Goal: Task Accomplishment & Management: Manage account settings

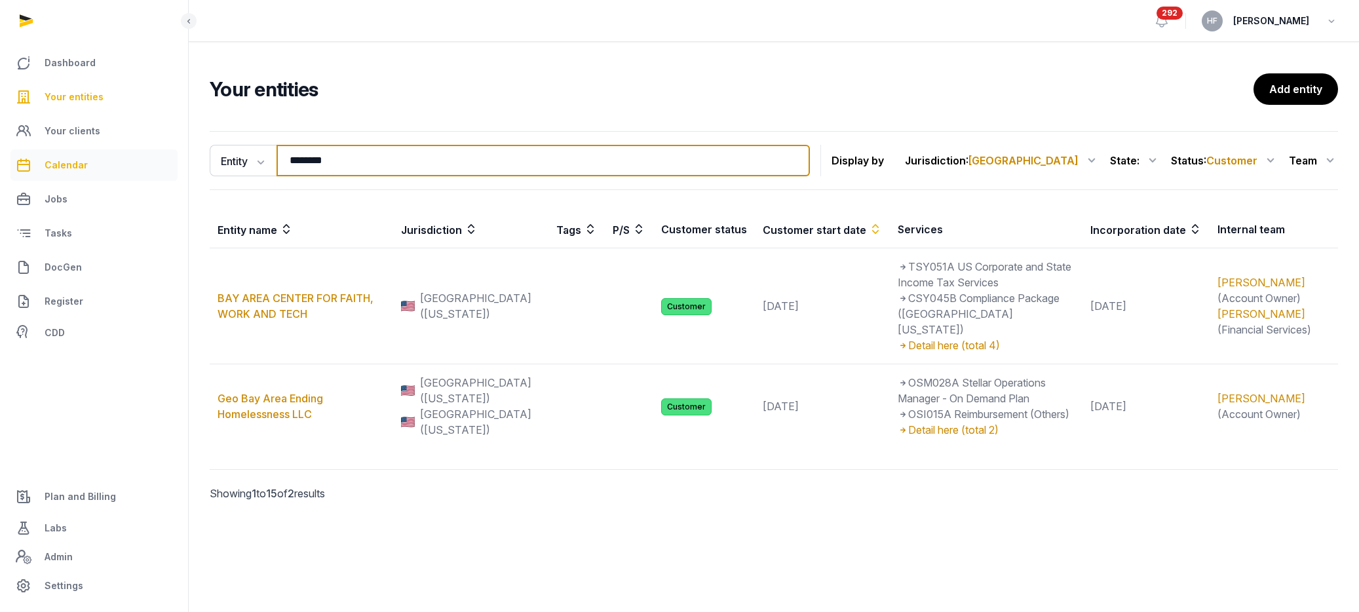
drag, startPoint x: 352, startPoint y: 161, endPoint x: 127, endPoint y: 163, distance: 224.7
click at [153, 161] on div "Dashboard Your entities Your clients Calendar Jobs Tasks DocGen Register CDD Pl…" at bounding box center [679, 306] width 1359 height 612
type input "******"
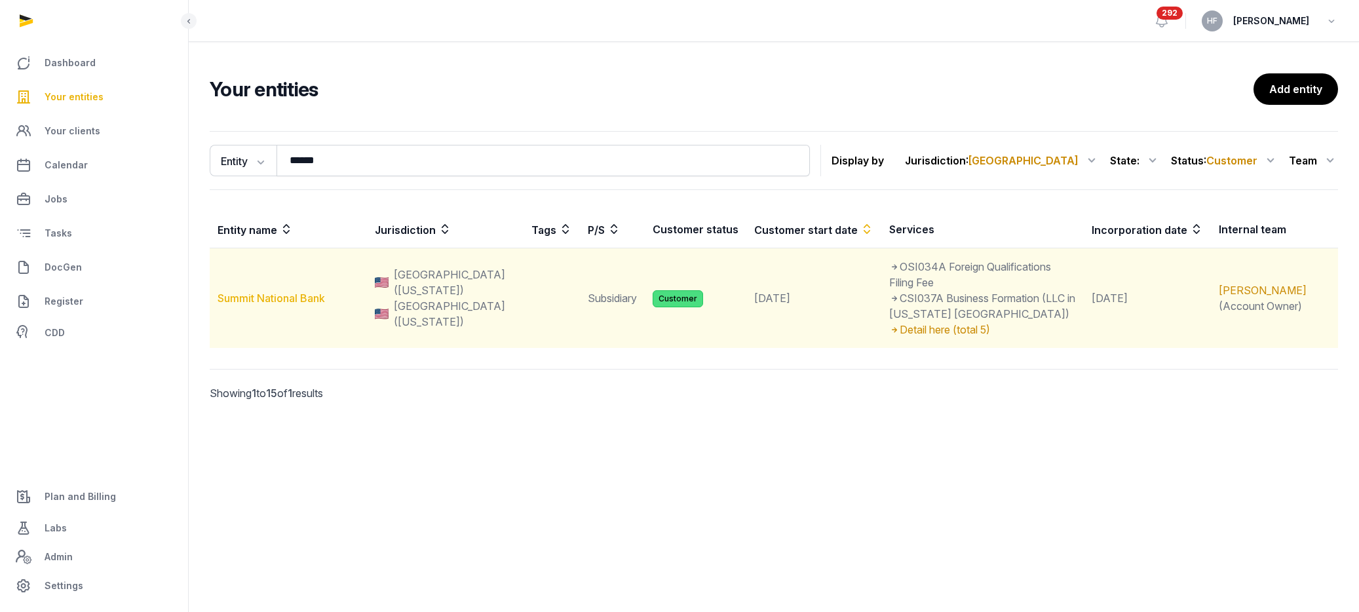
click at [277, 292] on link "Summit National Bank" at bounding box center [271, 298] width 107 height 13
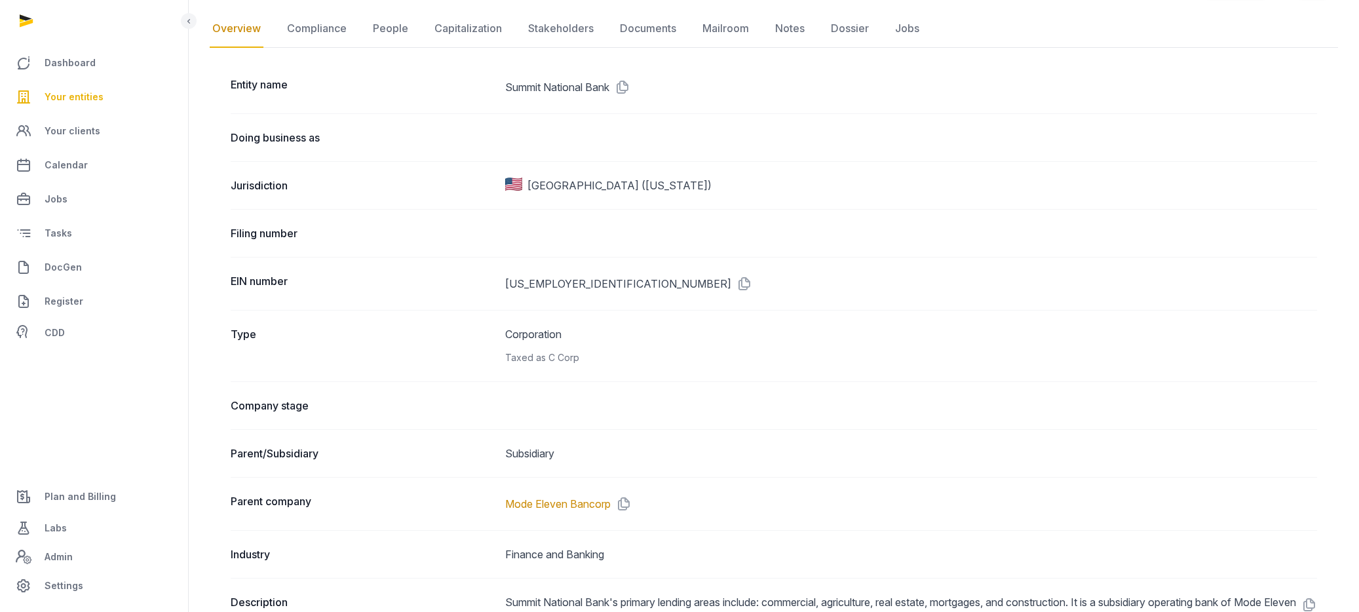
scroll to position [140, 0]
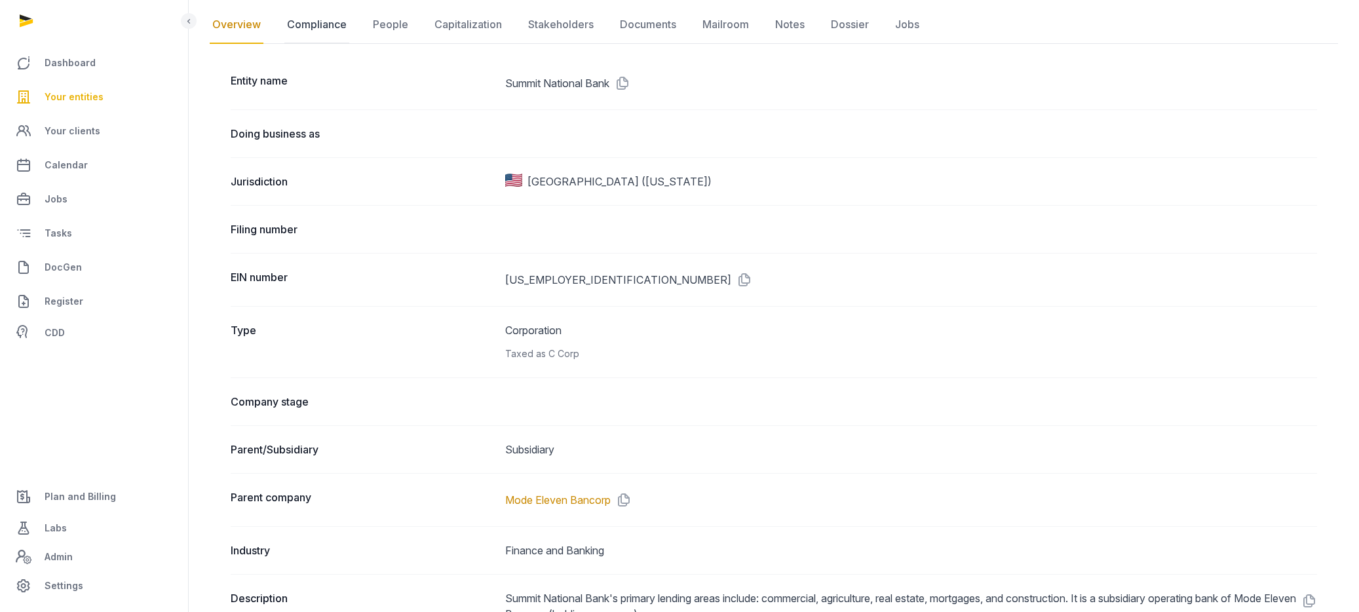
click at [328, 18] on link "Compliance" at bounding box center [316, 25] width 65 height 38
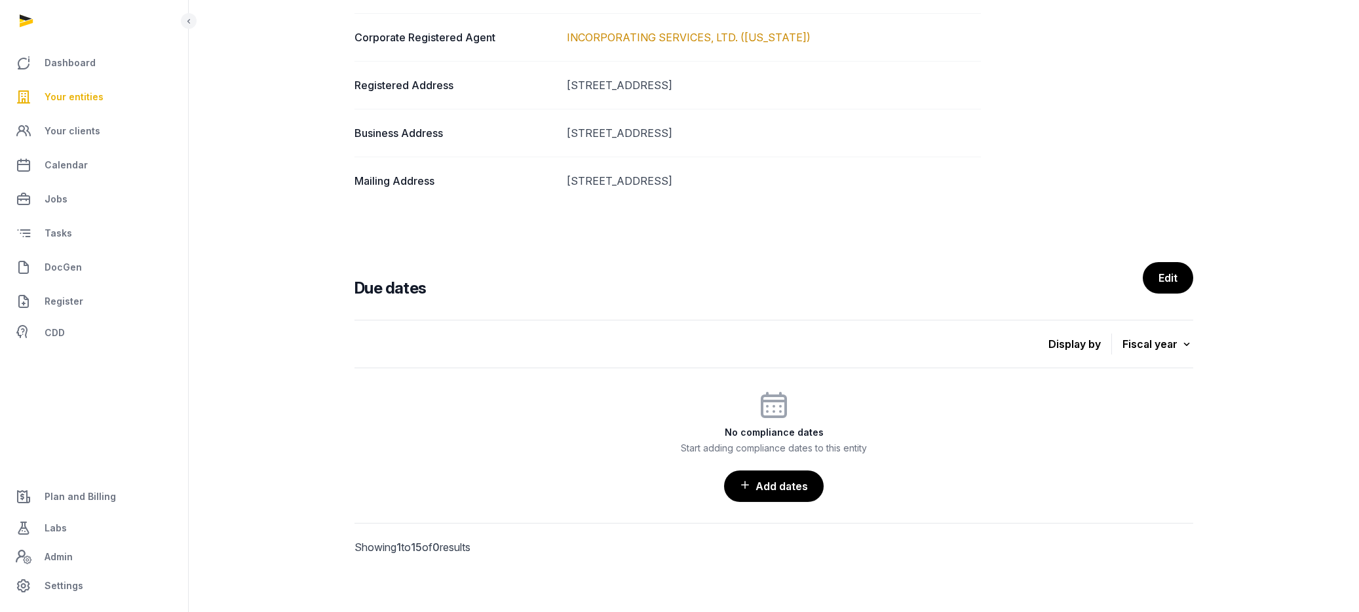
scroll to position [322, 0]
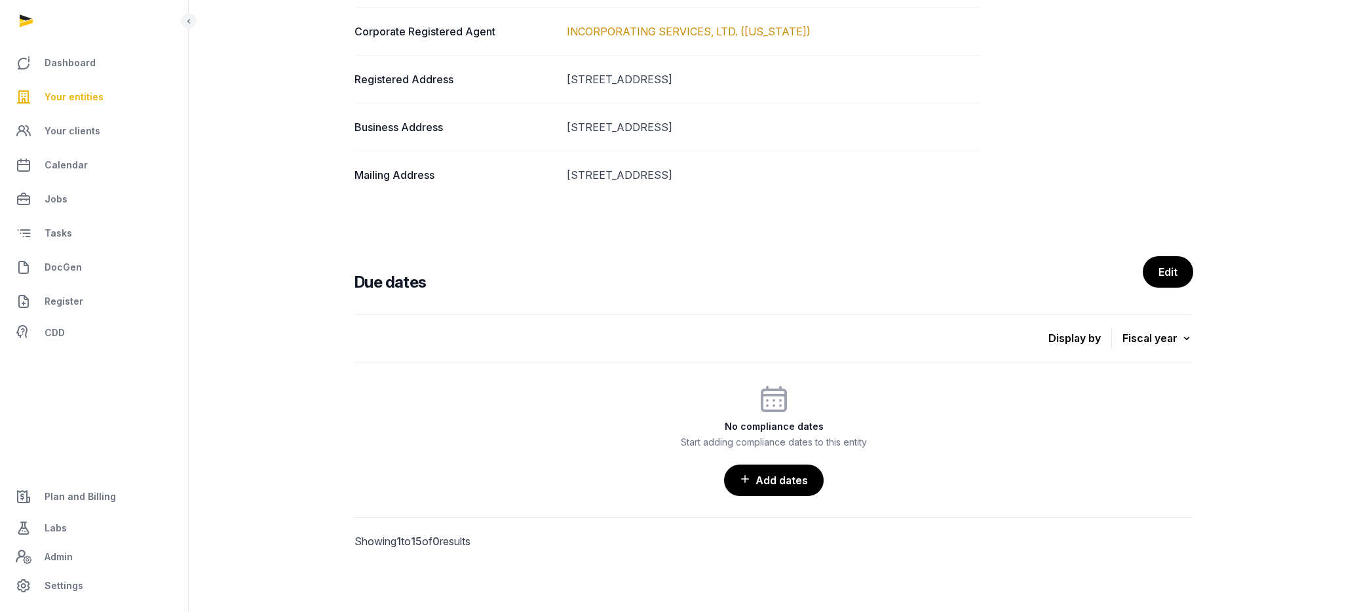
click at [799, 476] on link "Add dates" at bounding box center [774, 480] width 100 height 31
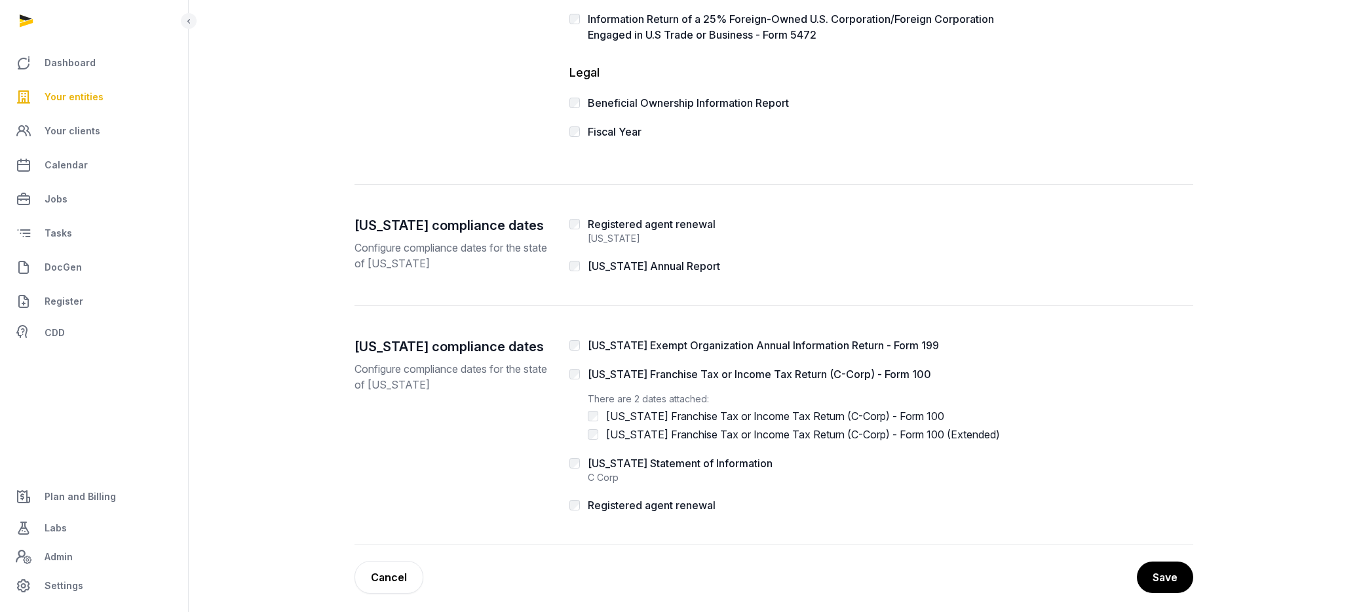
scroll to position [497, 0]
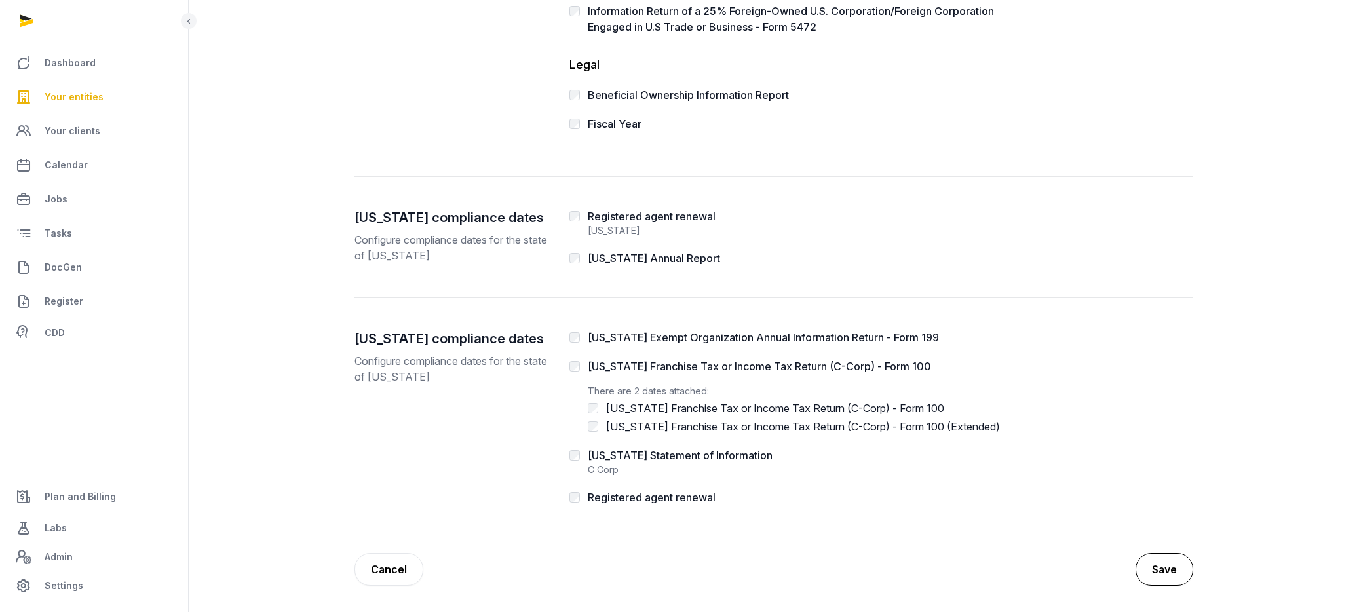
click at [1154, 569] on button "Save" at bounding box center [1164, 569] width 58 height 33
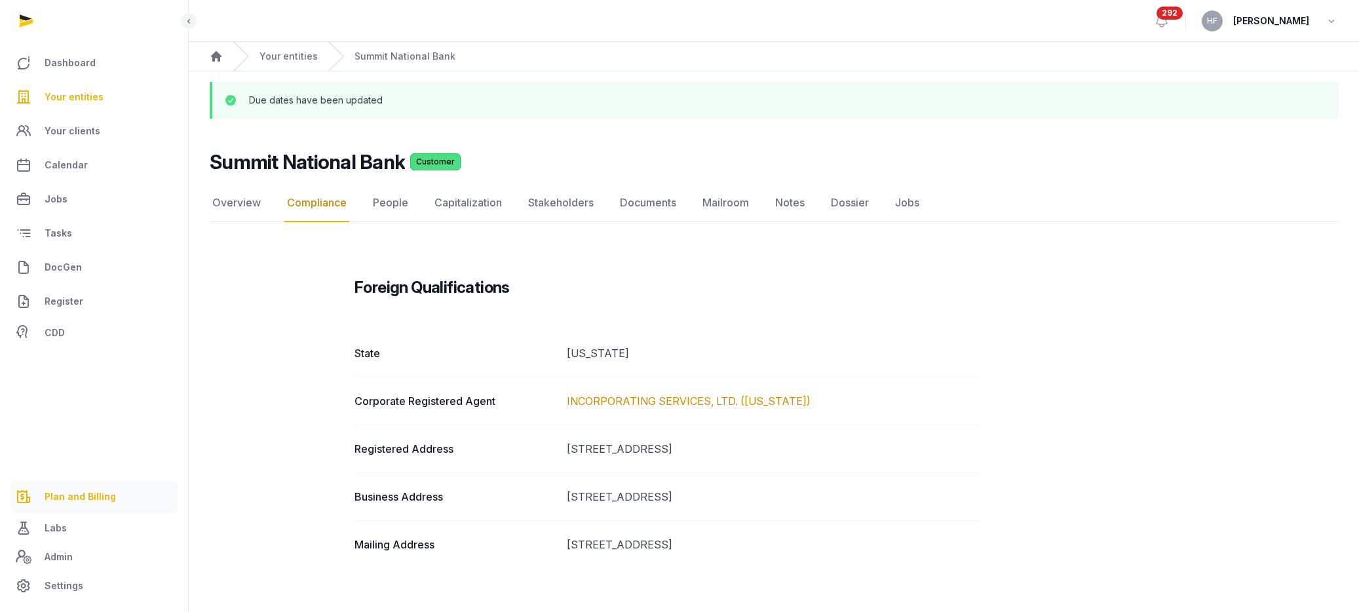
click at [82, 499] on span "Plan and Billing" at bounding box center [80, 497] width 71 height 16
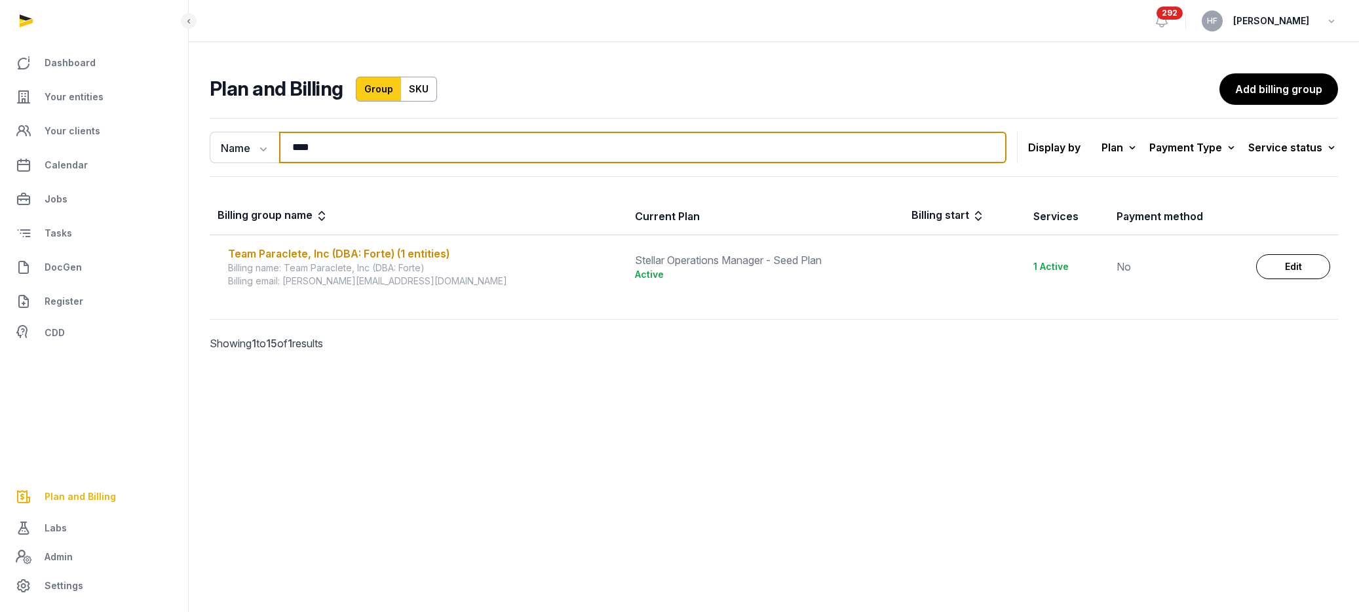
drag, startPoint x: 348, startPoint y: 151, endPoint x: 206, endPoint y: 151, distance: 141.5
click at [215, 151] on div "Name Name Email **** Search" at bounding box center [608, 147] width 797 height 31
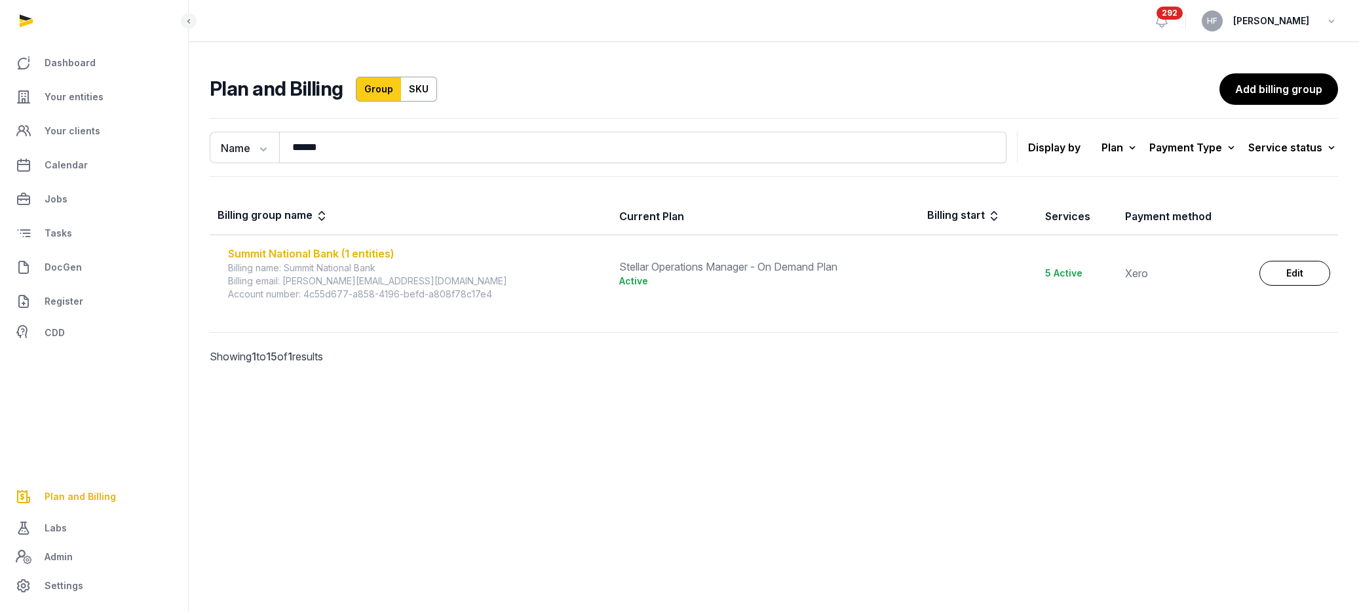
click at [336, 252] on div "Summit National Bank (1 entities)" at bounding box center [415, 254] width 375 height 16
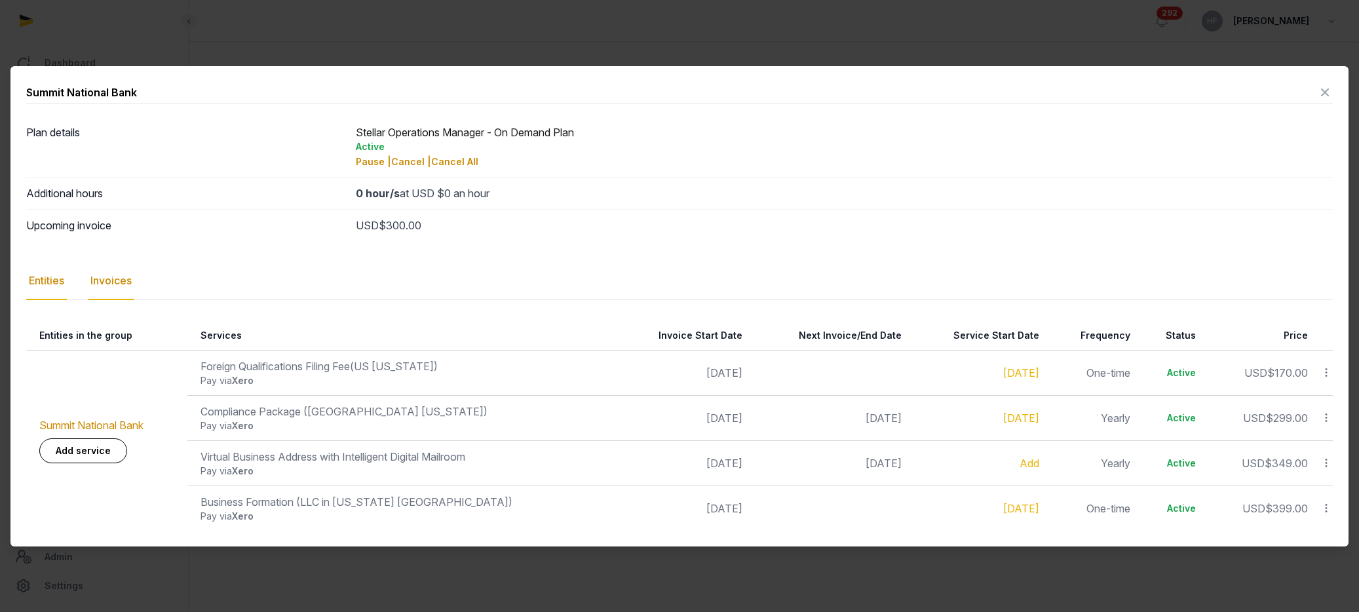
click at [111, 276] on div "Invoices" at bounding box center [111, 281] width 47 height 38
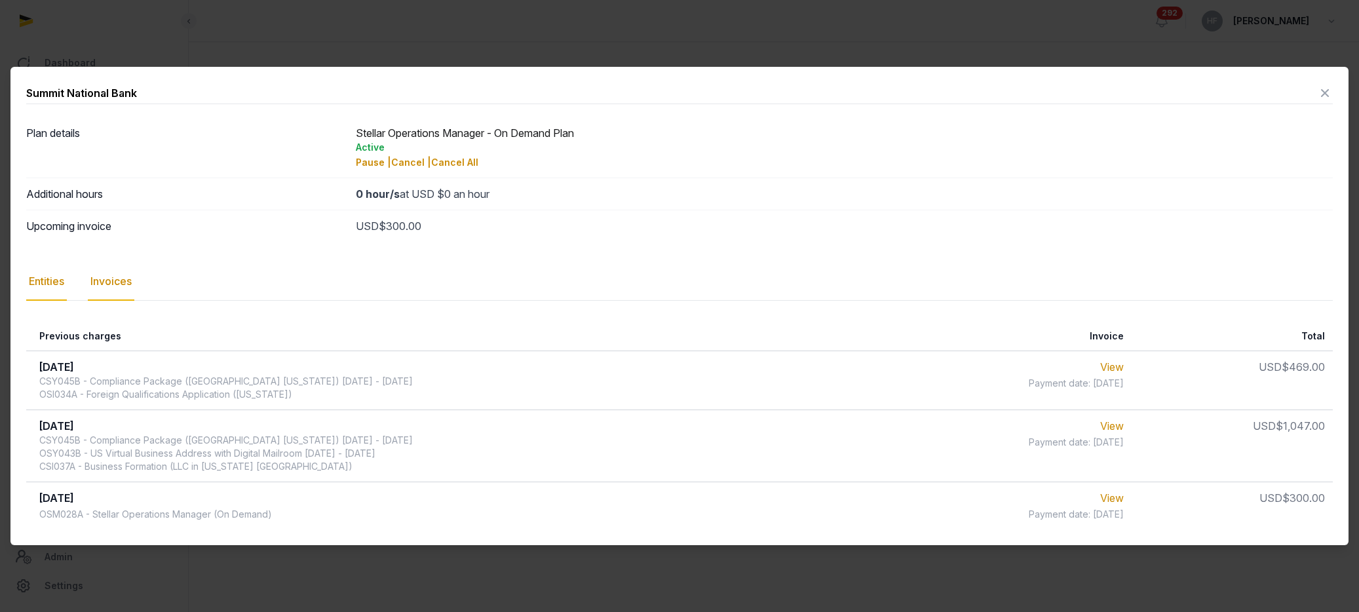
click at [48, 286] on div "Entities" at bounding box center [46, 282] width 41 height 38
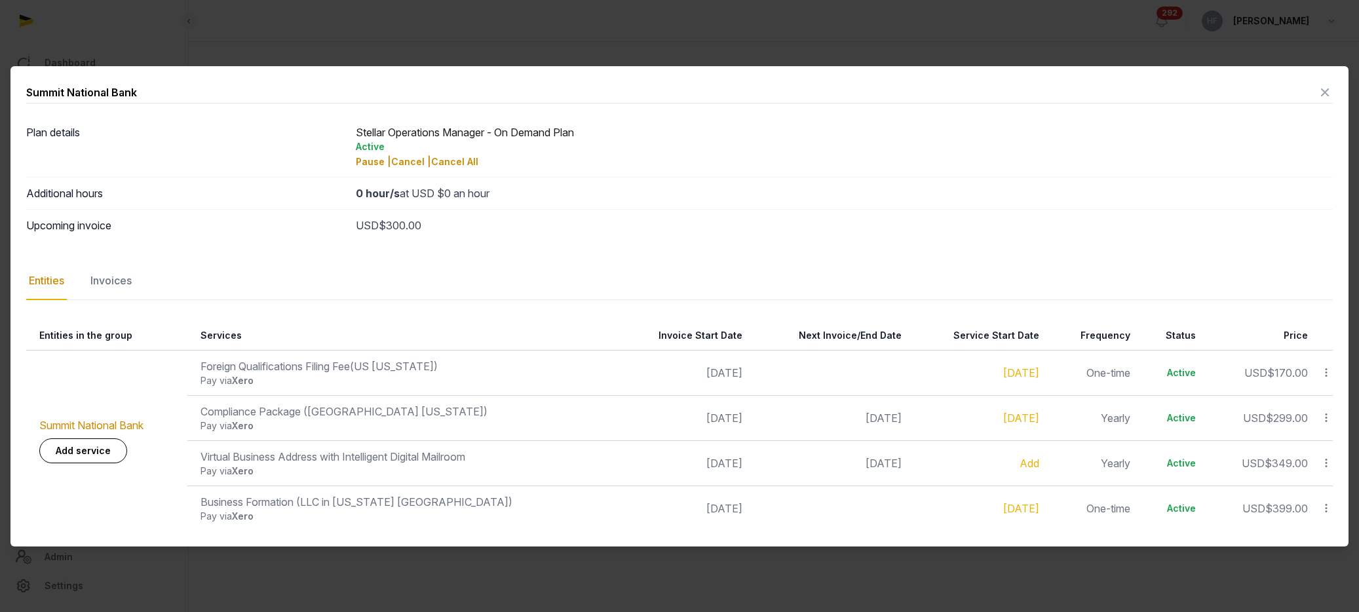
click at [1327, 84] on icon at bounding box center [1325, 92] width 16 height 21
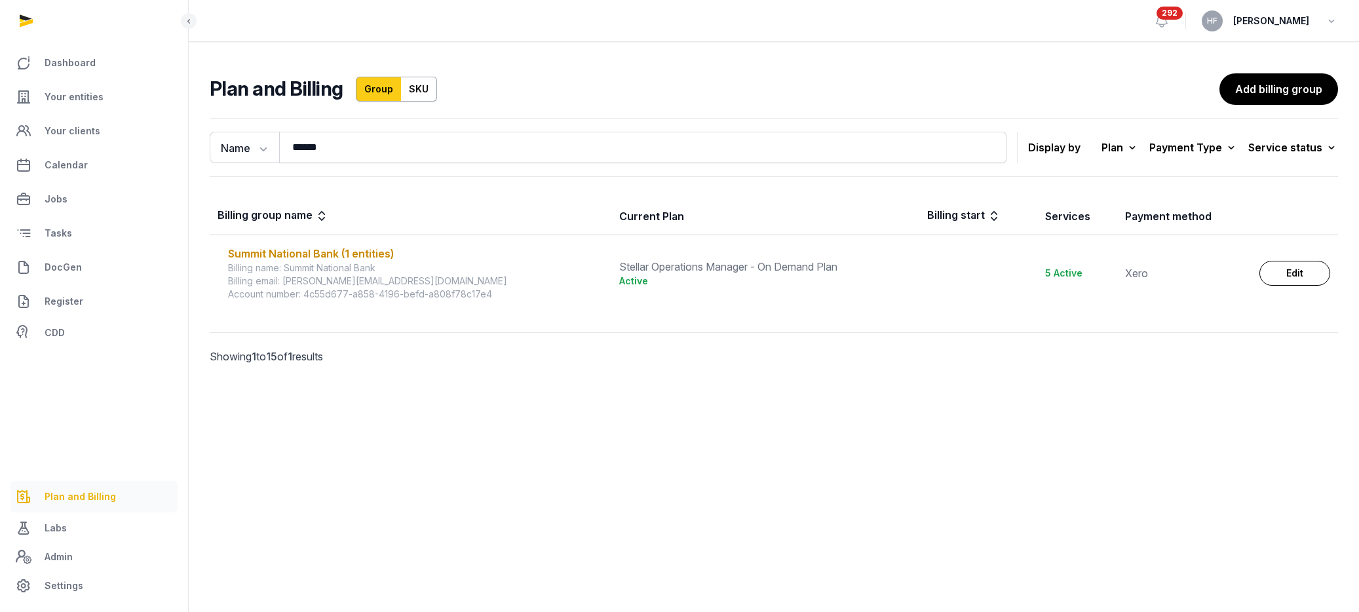
click at [90, 495] on span "Plan and Billing" at bounding box center [80, 497] width 71 height 16
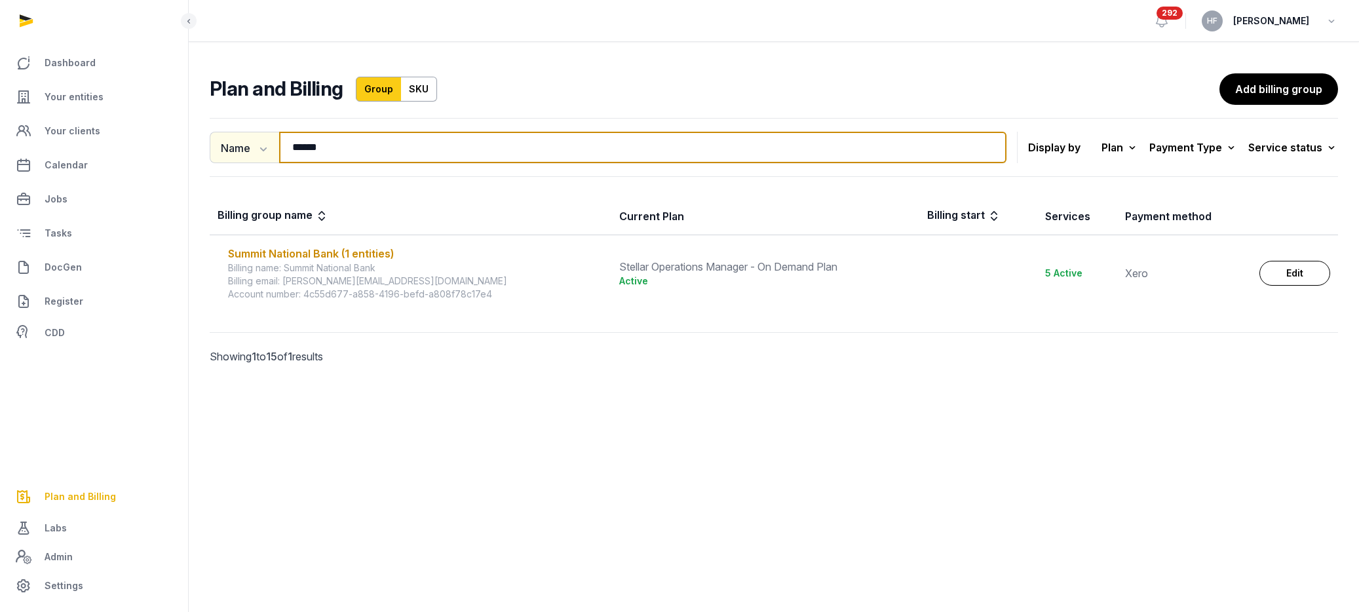
drag, startPoint x: 354, startPoint y: 159, endPoint x: 218, endPoint y: 141, distance: 137.4
click at [222, 142] on div "Name Name Email ****** Search" at bounding box center [608, 147] width 797 height 31
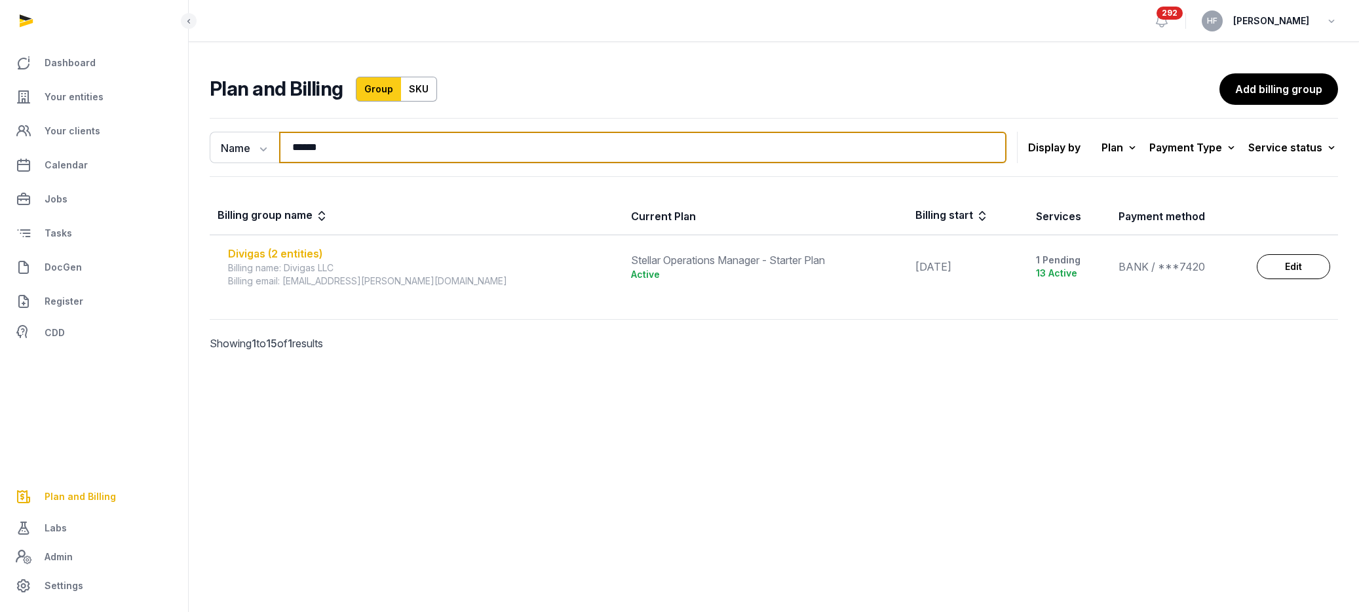
type input "******"
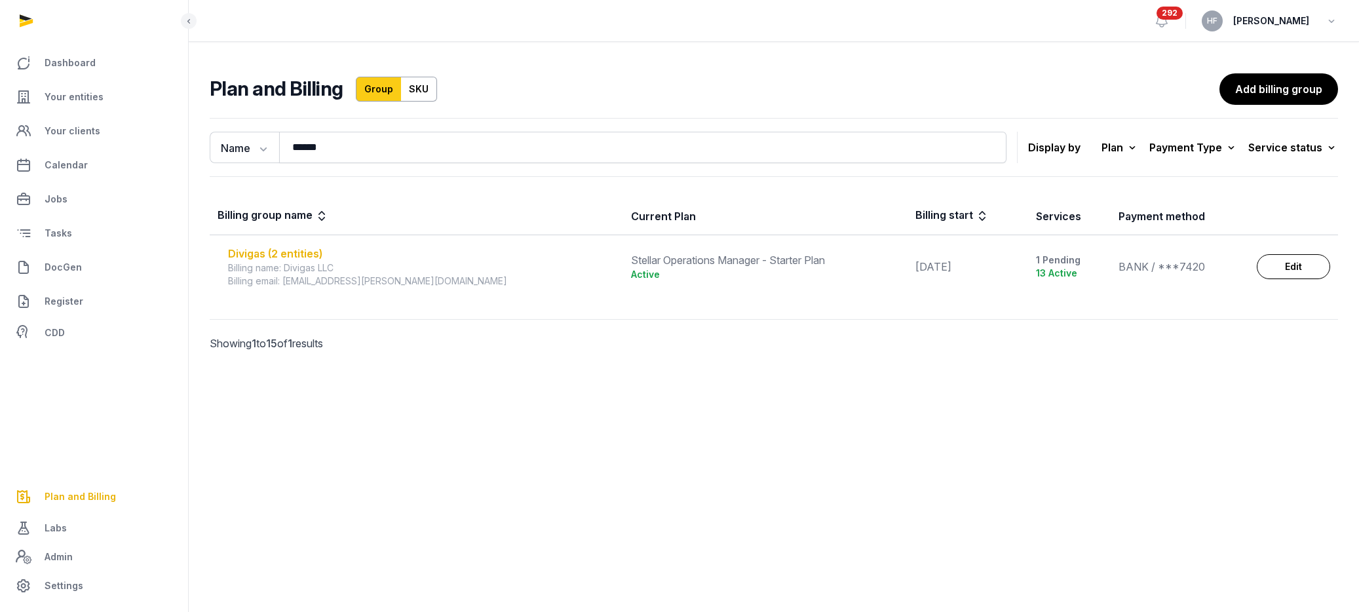
click at [266, 255] on div "Divigas (2 entities)" at bounding box center [421, 254] width 387 height 16
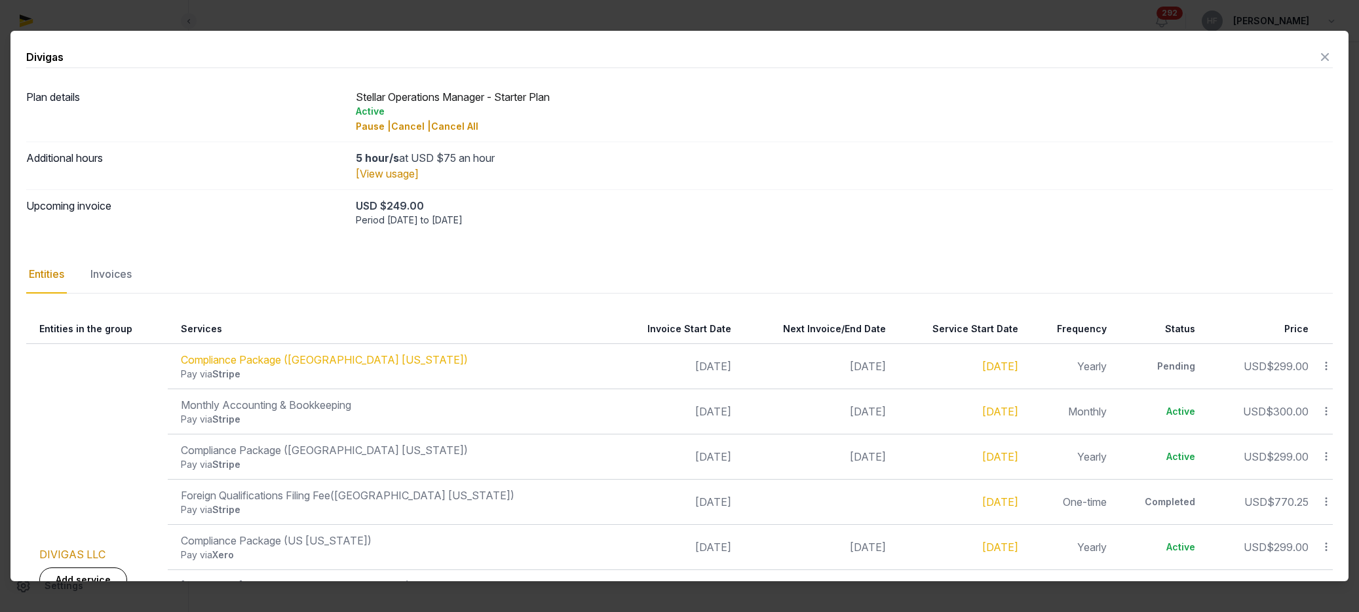
click at [1320, 54] on icon at bounding box center [1325, 57] width 16 height 21
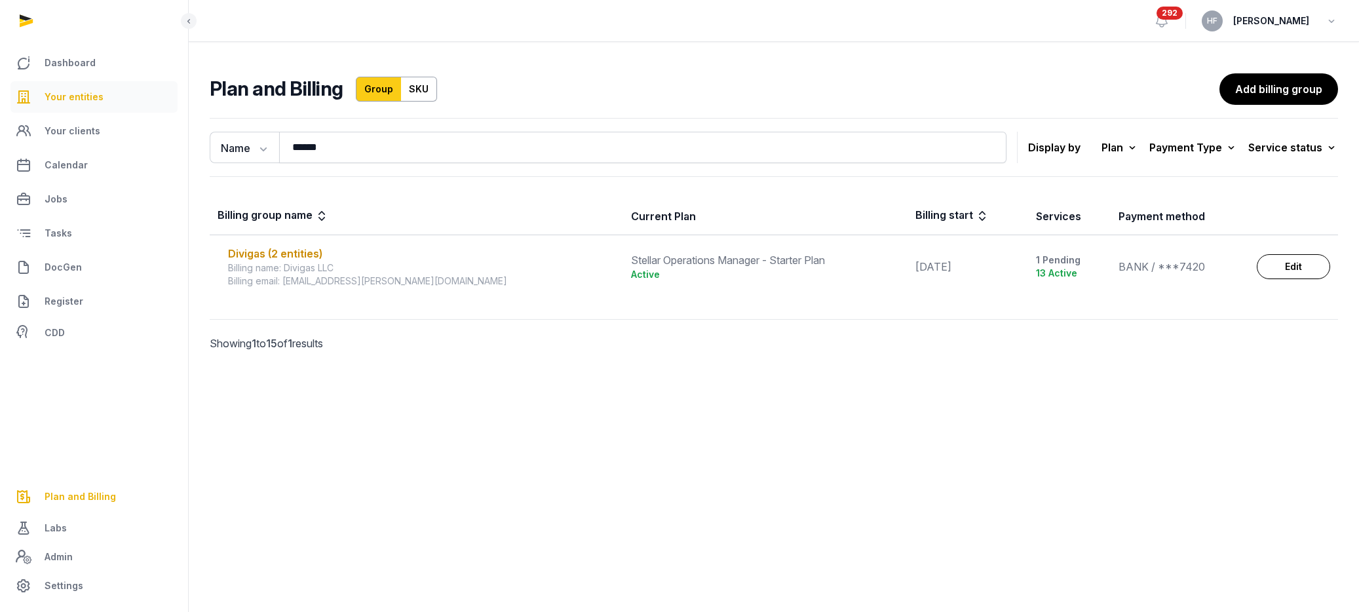
click at [118, 104] on link "Your entities" at bounding box center [93, 96] width 167 height 31
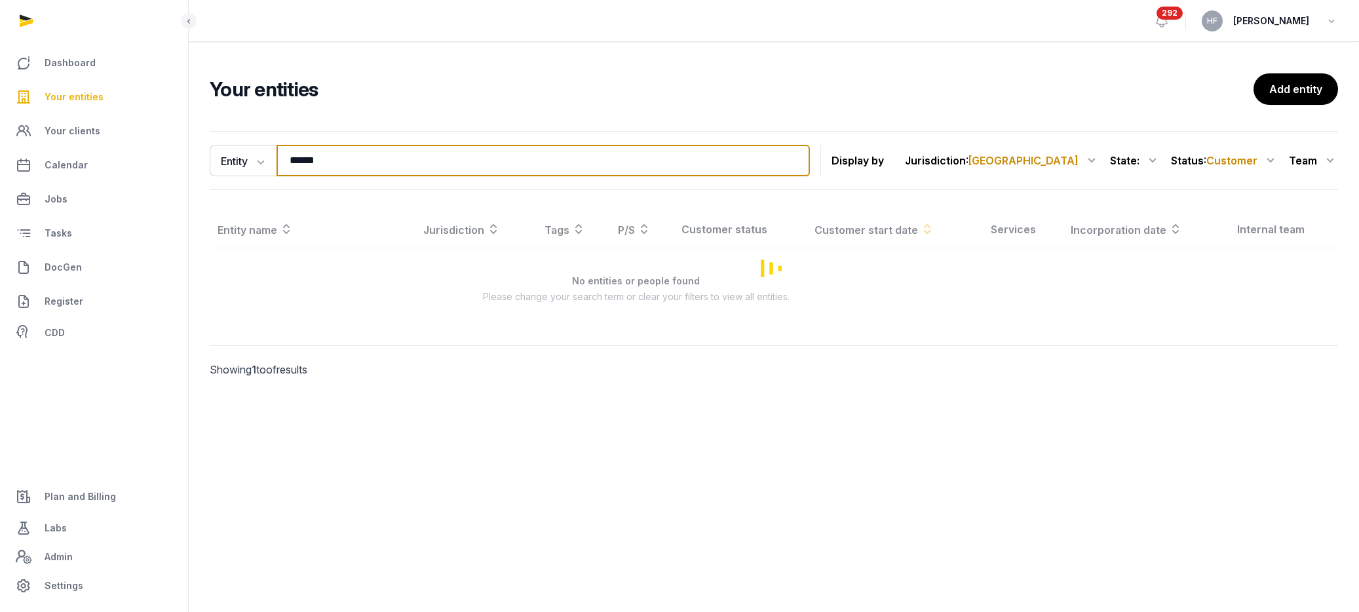
drag, startPoint x: 366, startPoint y: 160, endPoint x: 202, endPoint y: 151, distance: 164.7
click at [206, 151] on div "Entity Entity People Tags Services ****** Search Display by Jurisdiction : [GEO…" at bounding box center [774, 273] width 1170 height 294
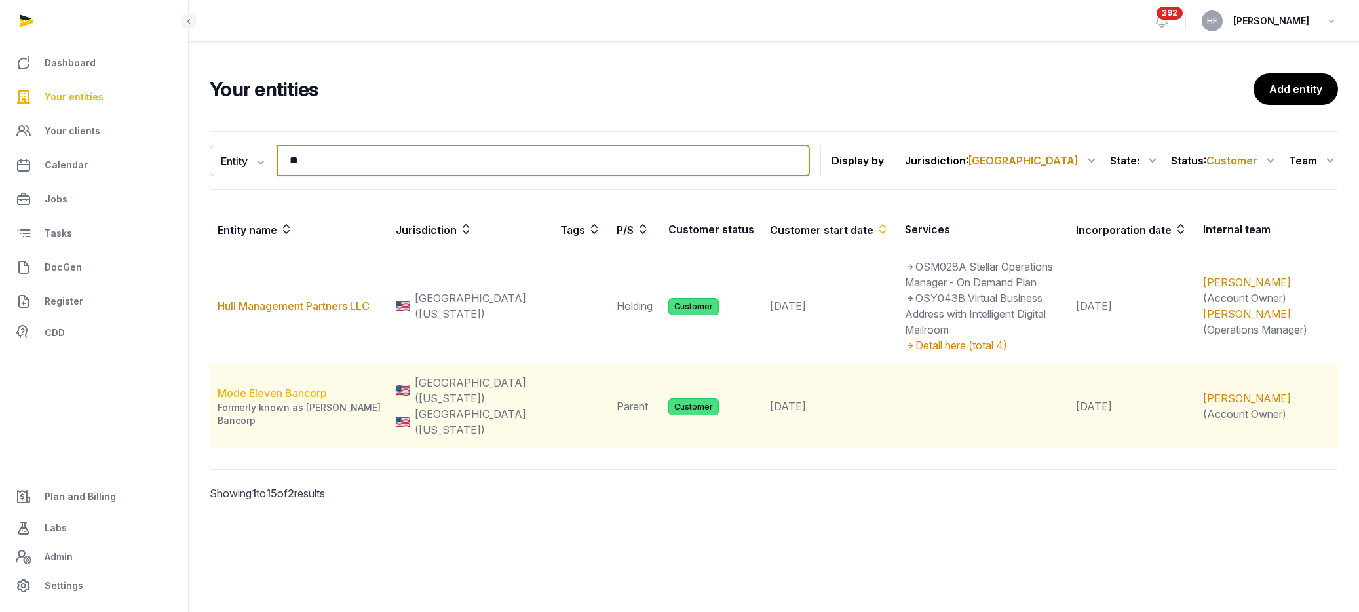
type input "**"
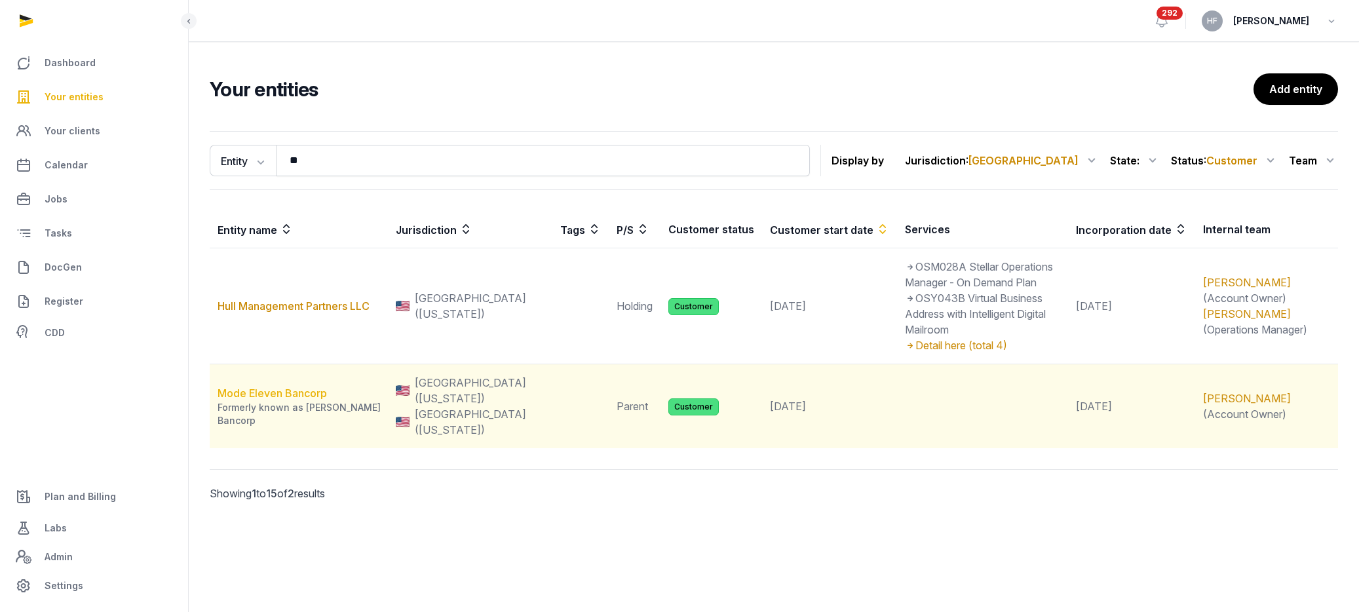
click at [307, 387] on link "Mode Eleven Bancorp" at bounding box center [272, 393] width 109 height 13
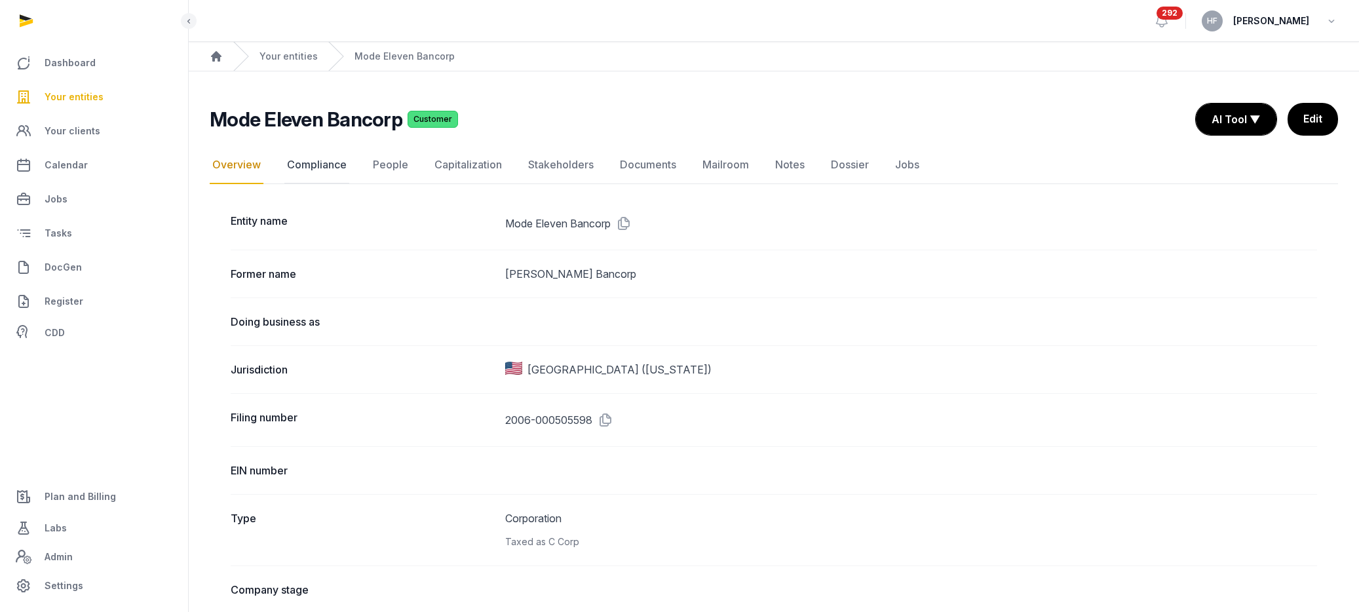
click at [301, 164] on link "Compliance" at bounding box center [316, 165] width 65 height 38
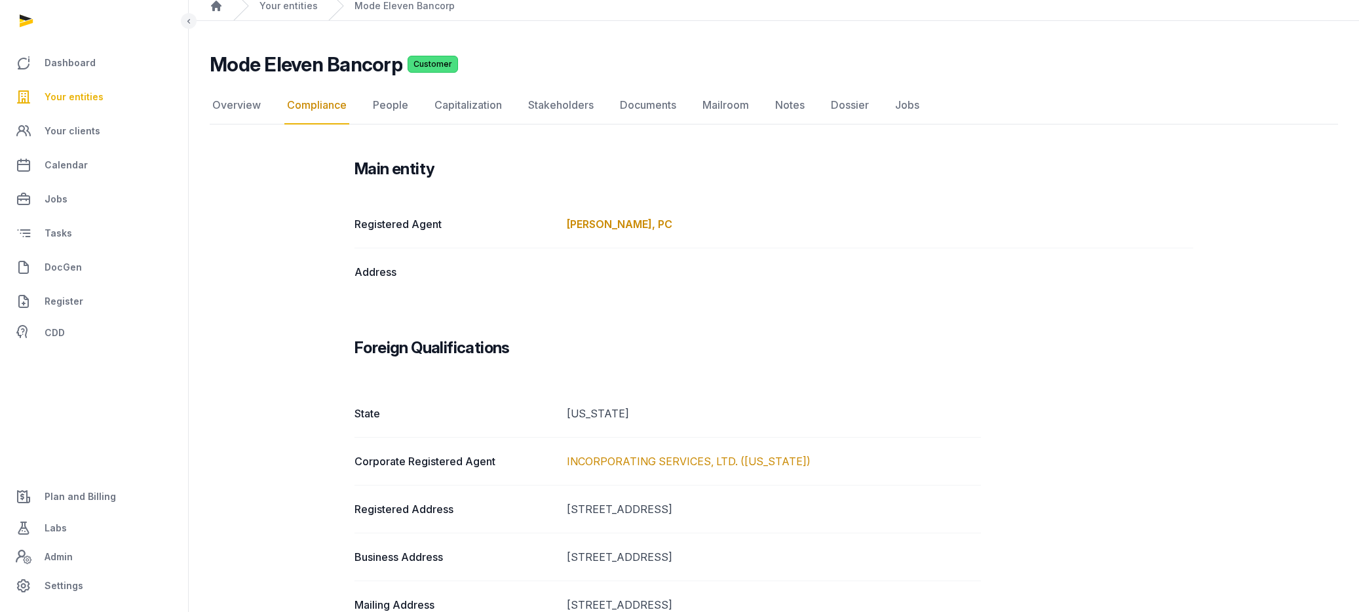
scroll to position [26, 0]
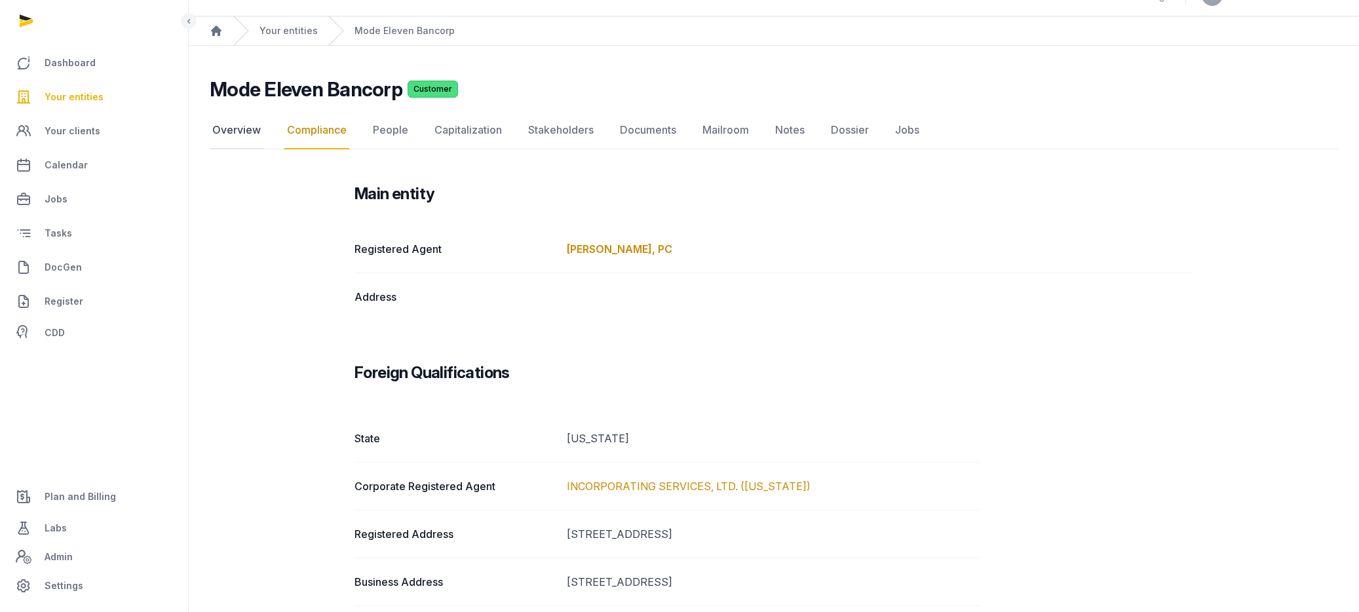
click at [222, 132] on link "Overview" at bounding box center [237, 130] width 54 height 38
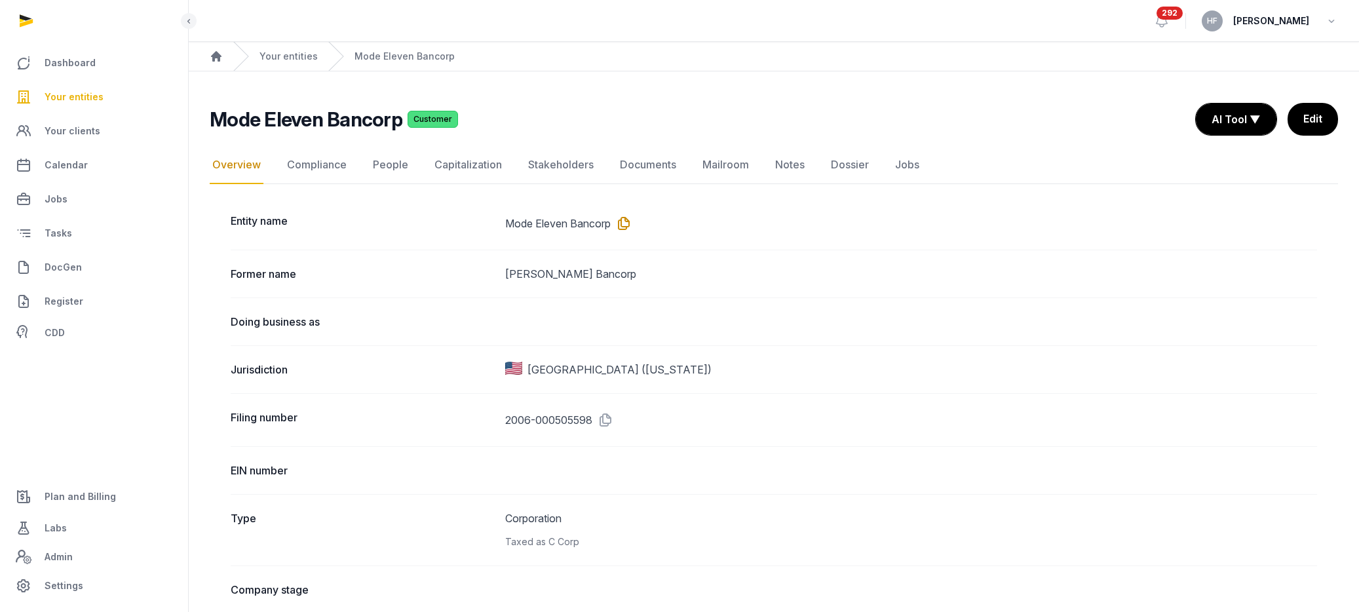
click at [628, 218] on icon at bounding box center [621, 223] width 21 height 21
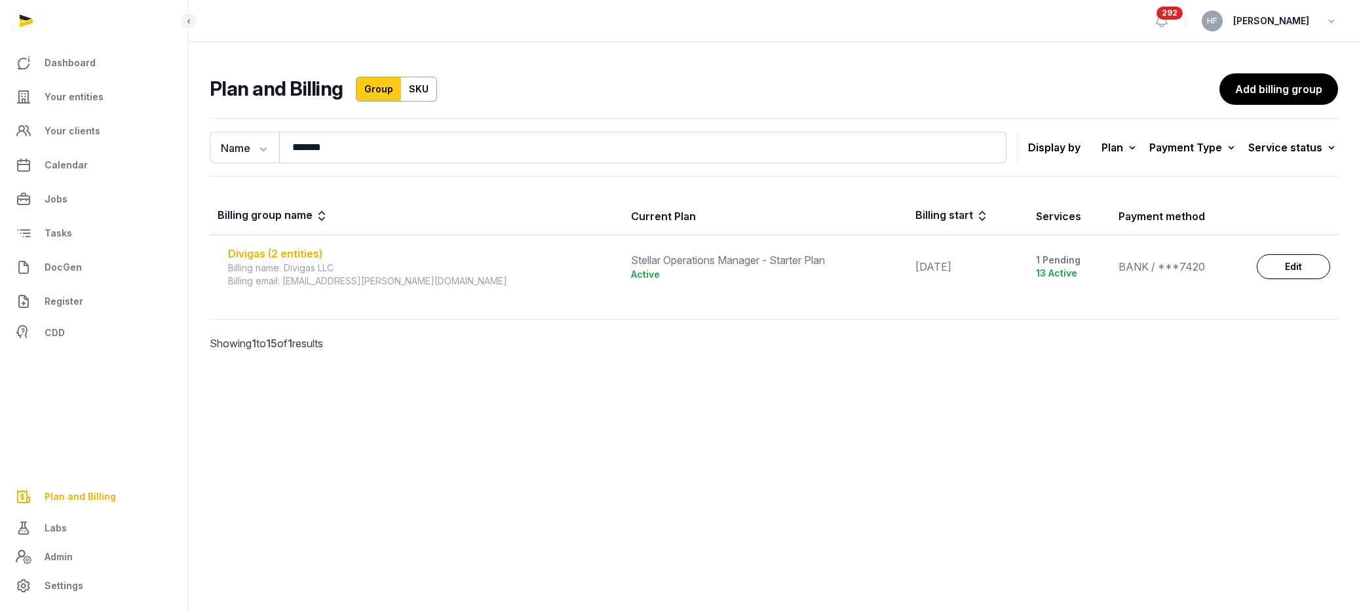
type input "*******"
click at [293, 253] on div "Divigas (2 entities)" at bounding box center [421, 254] width 387 height 16
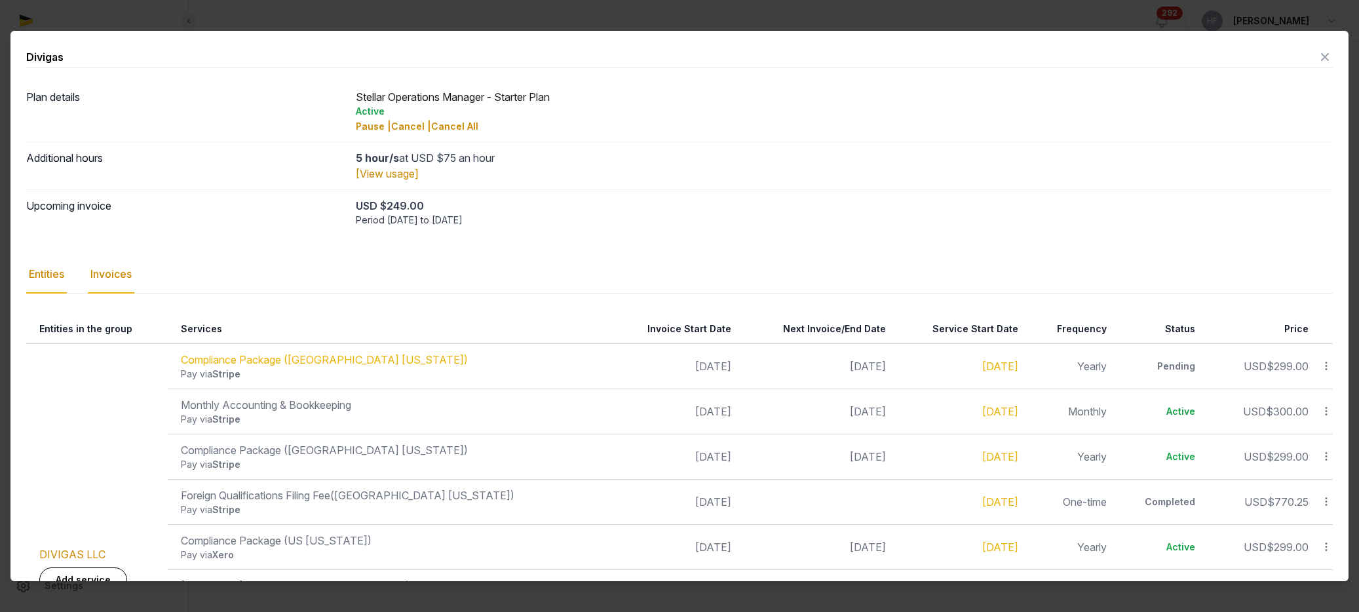
click at [95, 275] on div "Invoices" at bounding box center [111, 275] width 47 height 38
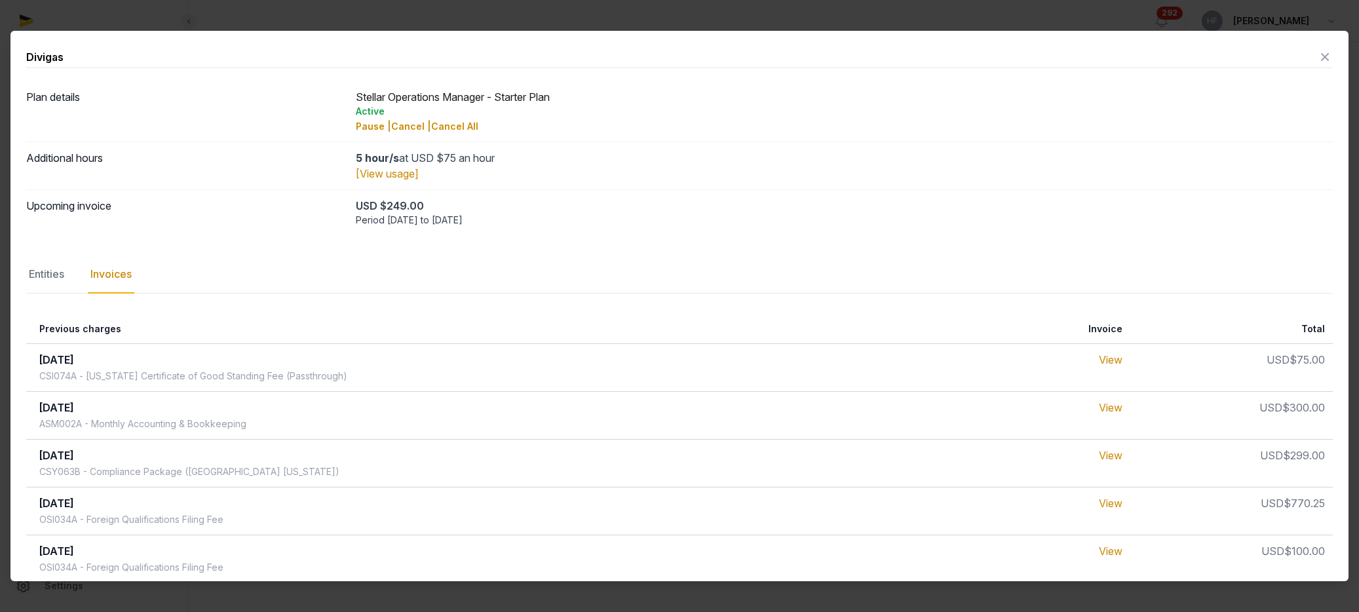
click at [1321, 54] on icon at bounding box center [1325, 57] width 16 height 21
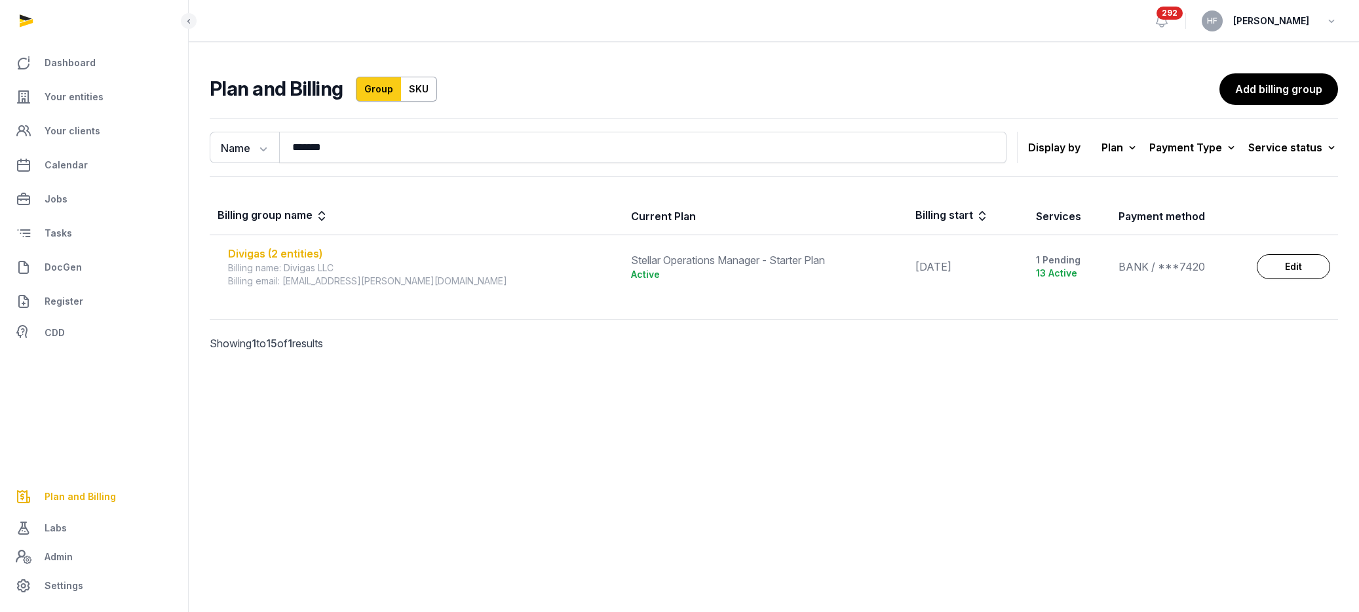
click at [297, 256] on div "Divigas (2 entities)" at bounding box center [421, 254] width 387 height 16
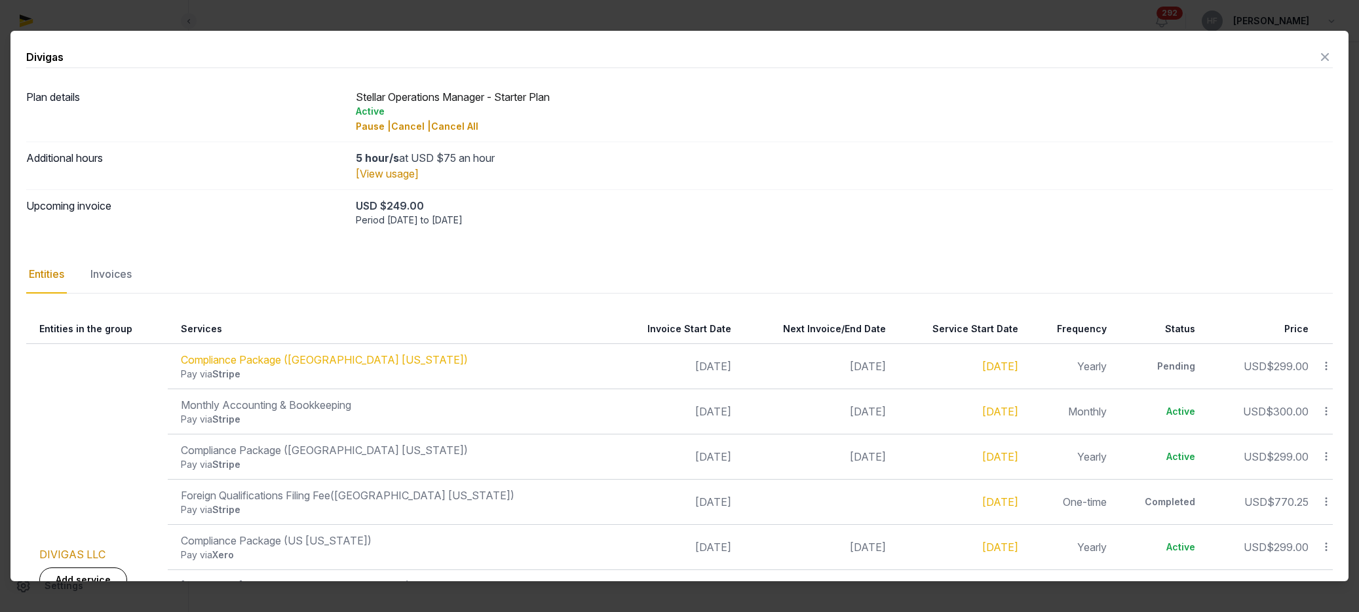
click at [1323, 62] on icon at bounding box center [1325, 57] width 16 height 21
